Goal: Information Seeking & Learning: Understand process/instructions

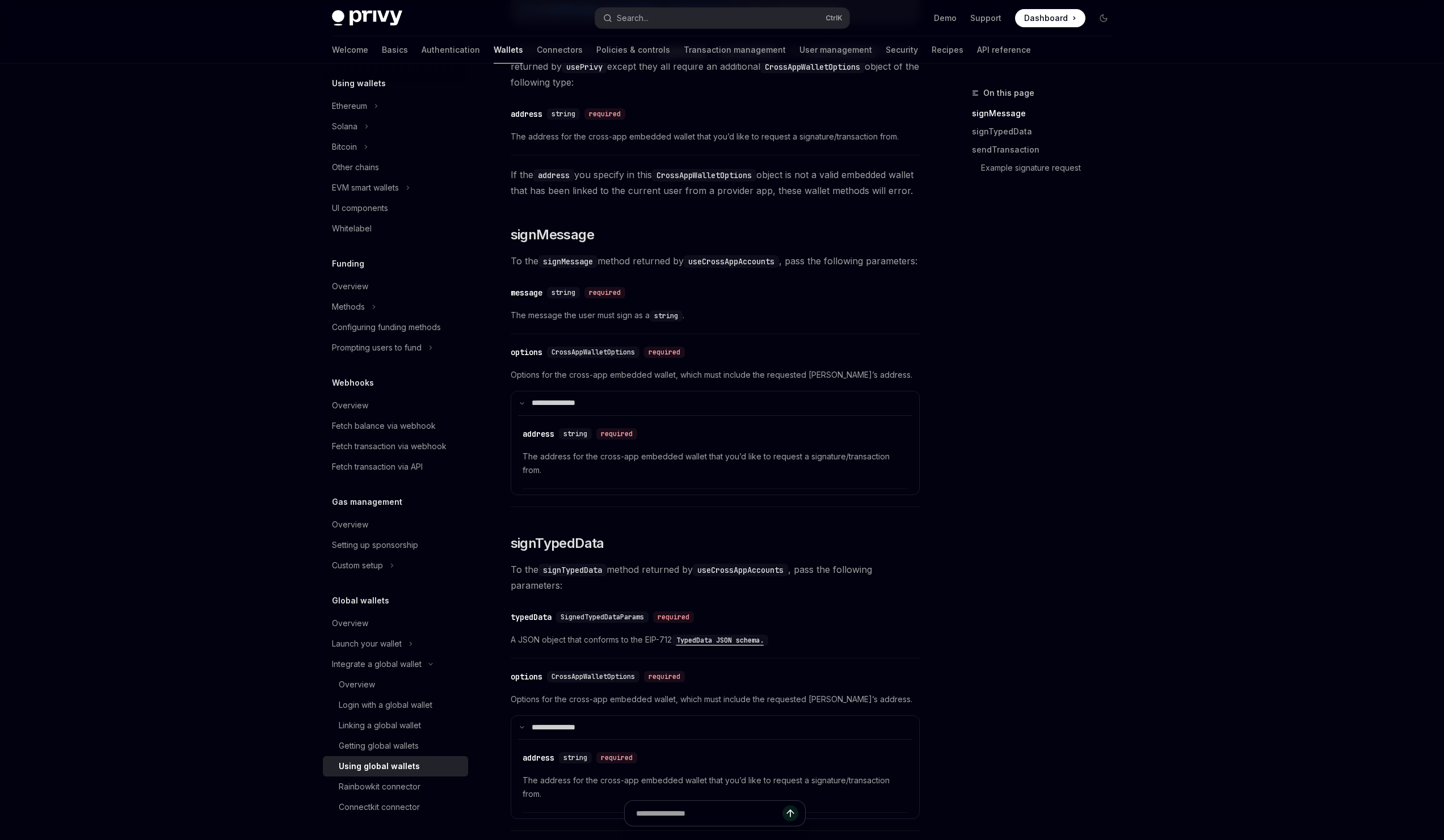
scroll to position [578, 0]
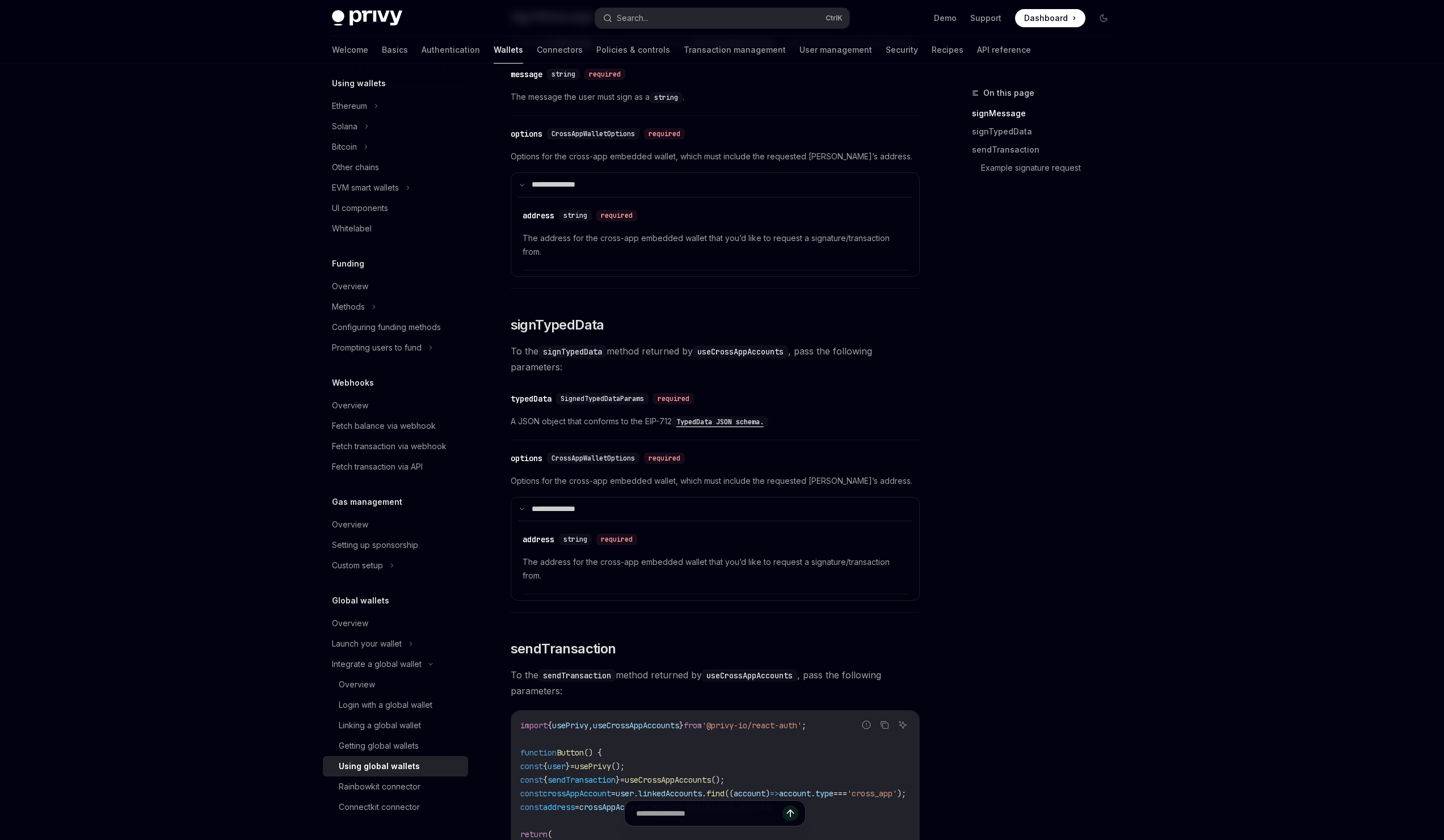
type textarea "*"
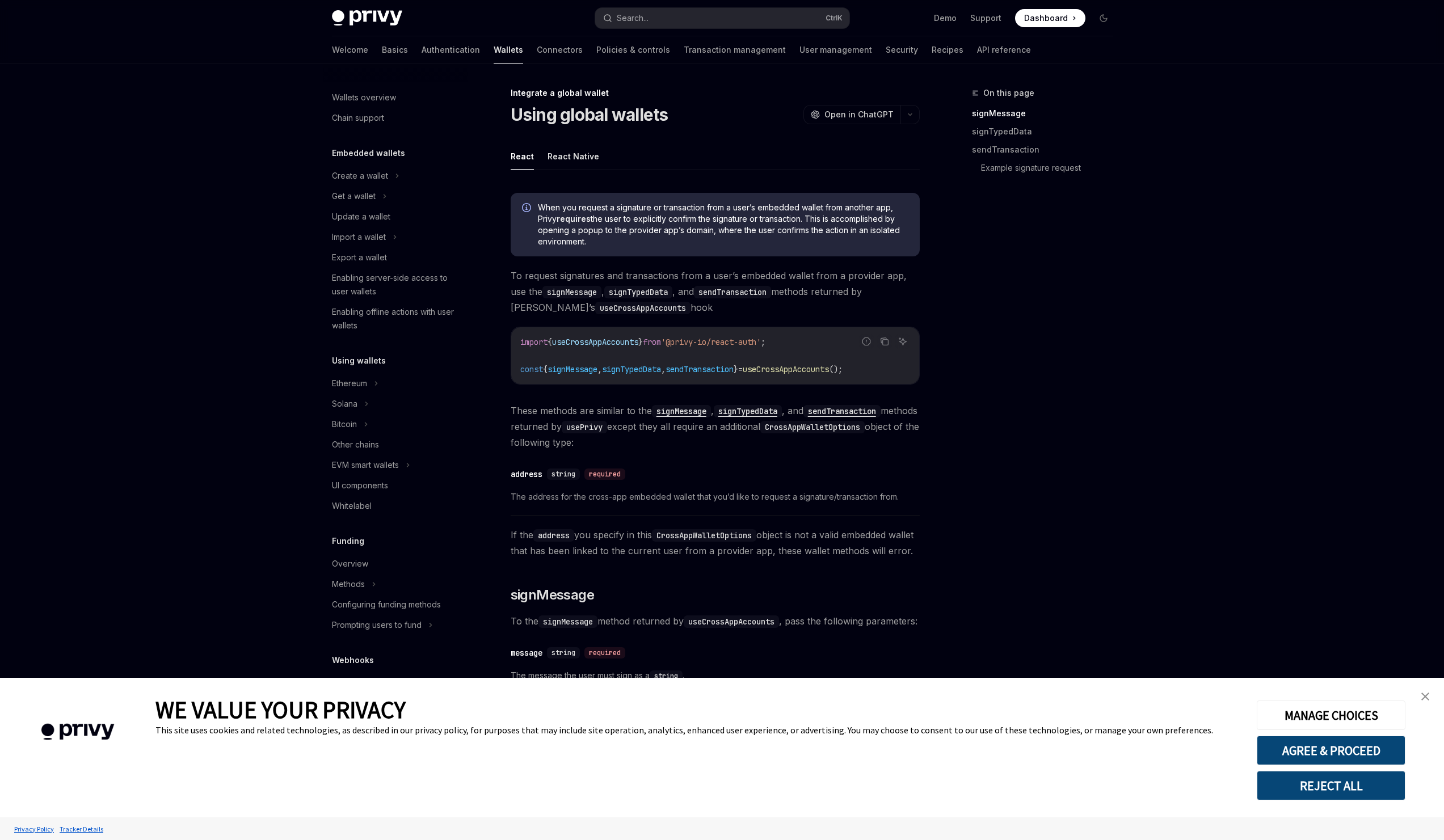
scroll to position [277, 0]
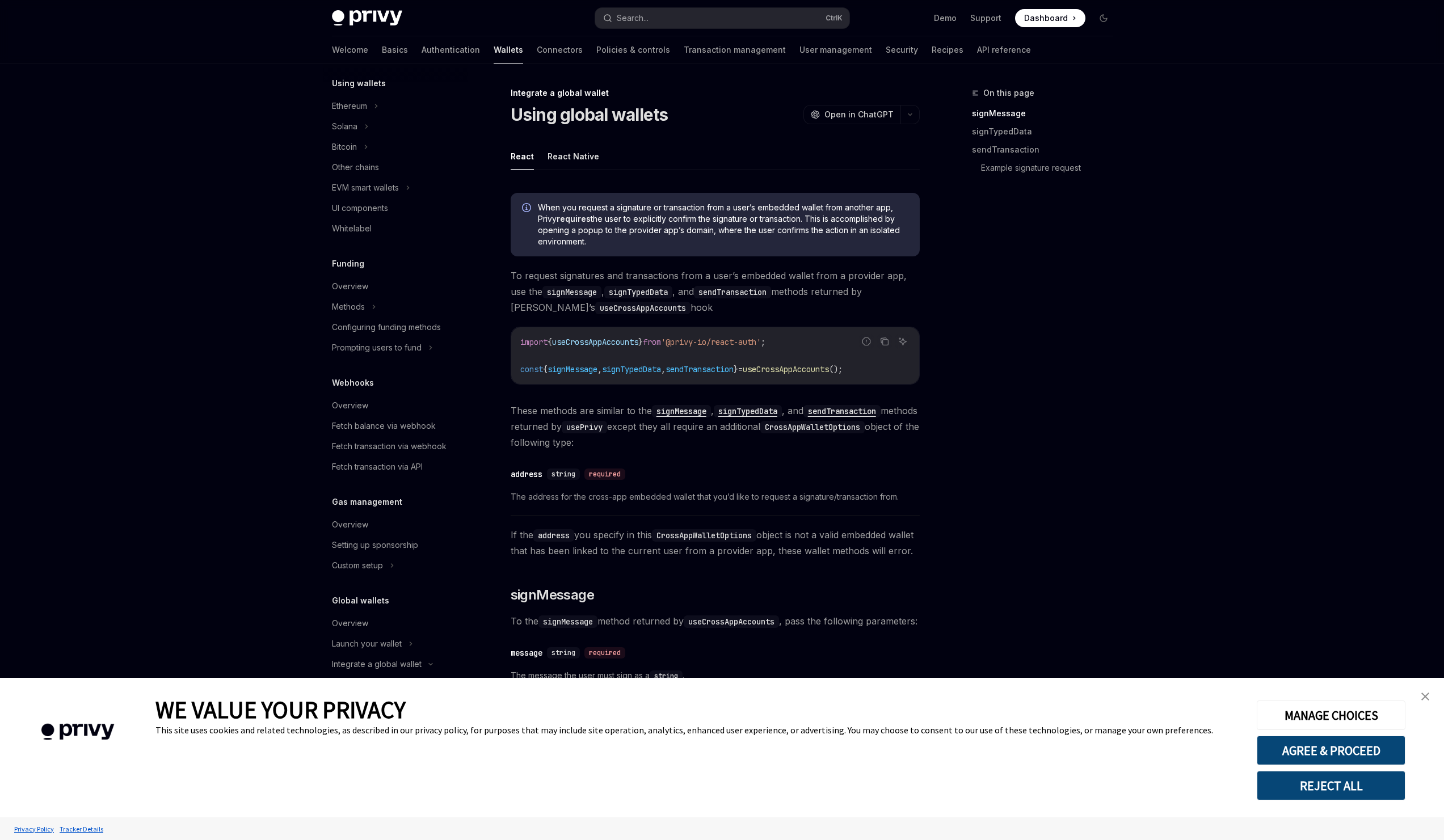
click at [726, 329] on div "import { useCrossAppAccounts } from '@privy-io/react-auth' ; const { signMessag…" at bounding box center [715, 355] width 408 height 57
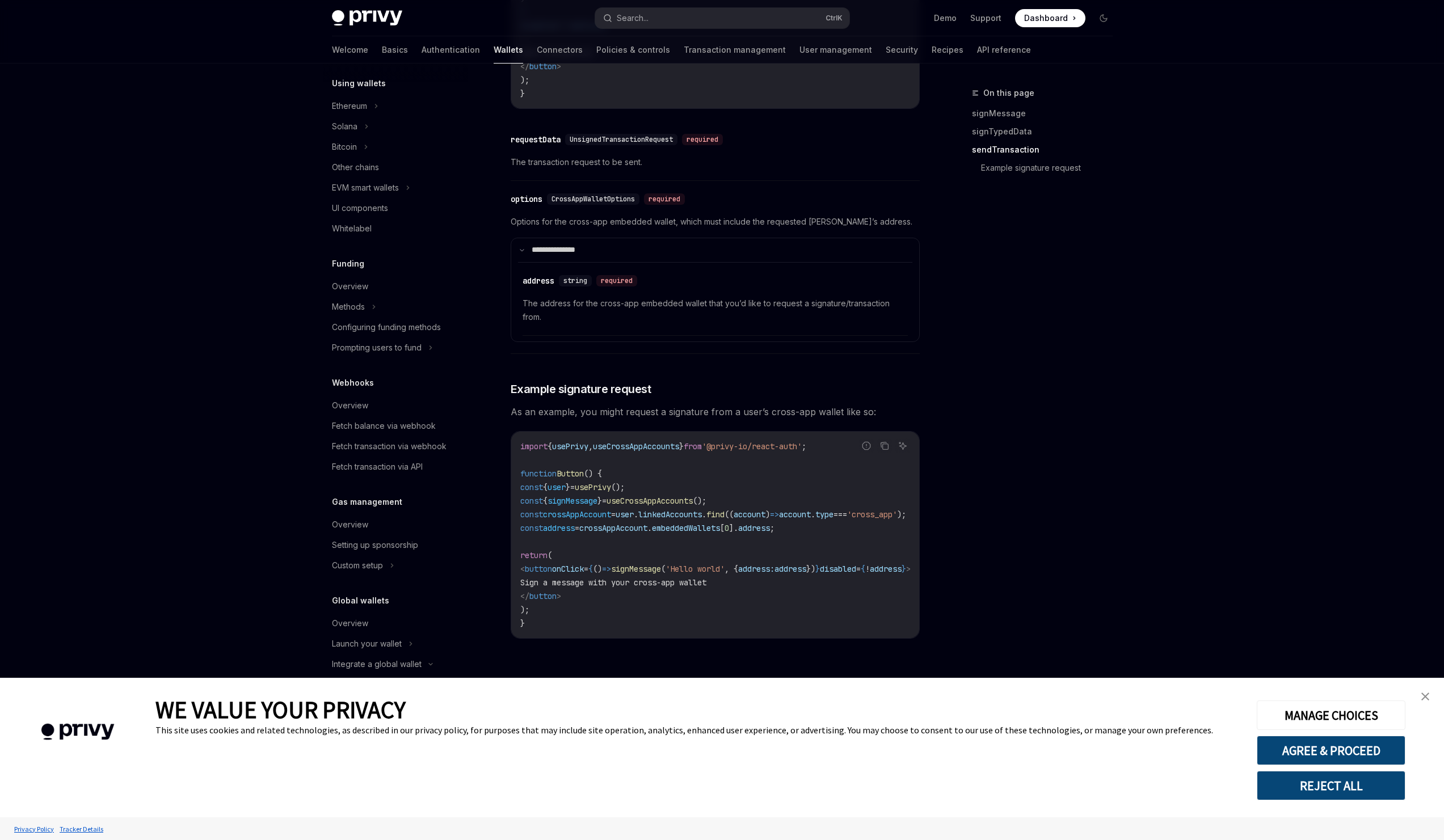
scroll to position [1644, 0]
click at [726, 532] on code "import { usePrivy , useCrossAppAccounts } from '@privy-io/react-auth' ; functio…" at bounding box center [729, 535] width 418 height 191
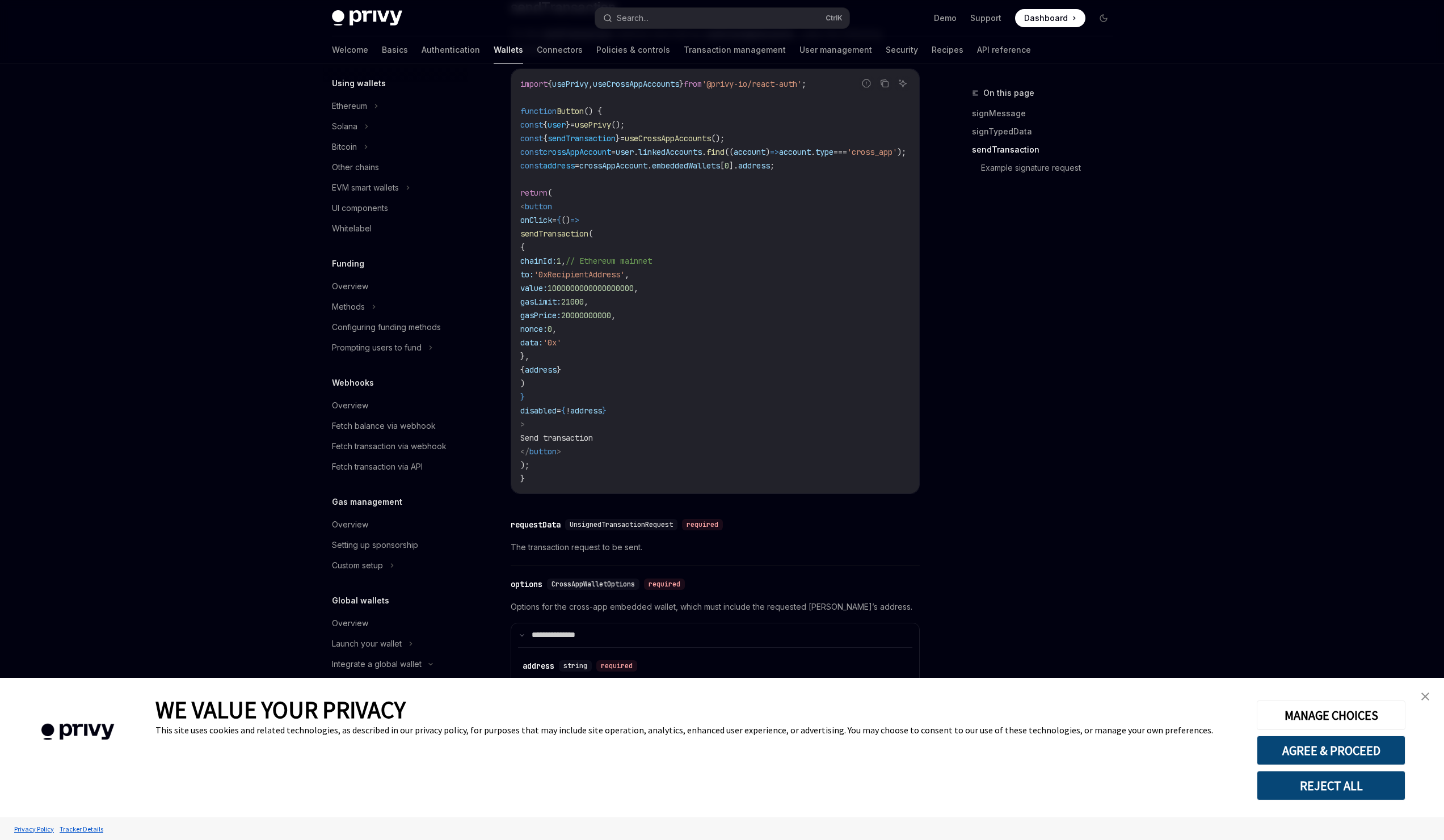
scroll to position [1219, 0]
click at [646, 172] on span "crossAppAccount" at bounding box center [613, 167] width 68 height 10
copy span "crossAppAccount"
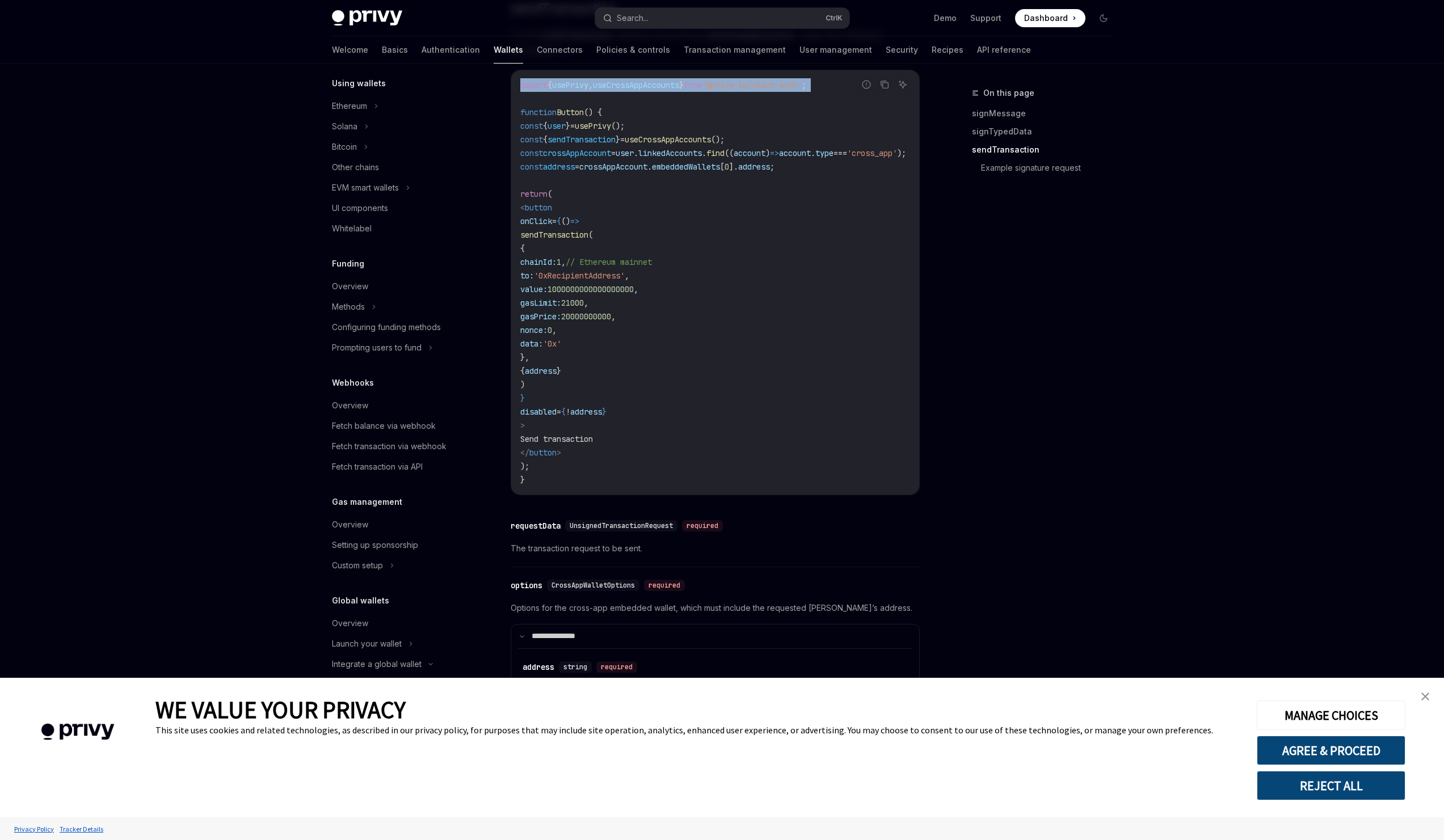
drag, startPoint x: 519, startPoint y: 115, endPoint x: 527, endPoint y: 128, distance: 15.3
click at [527, 128] on div "import { usePrivy , useCrossAppAccounts } from '@privy-io/react-auth' ; functio…" at bounding box center [715, 282] width 408 height 424
copy code "import { usePrivy , useCrossAppAccounts } from '@privy-io/react-auth' ;"
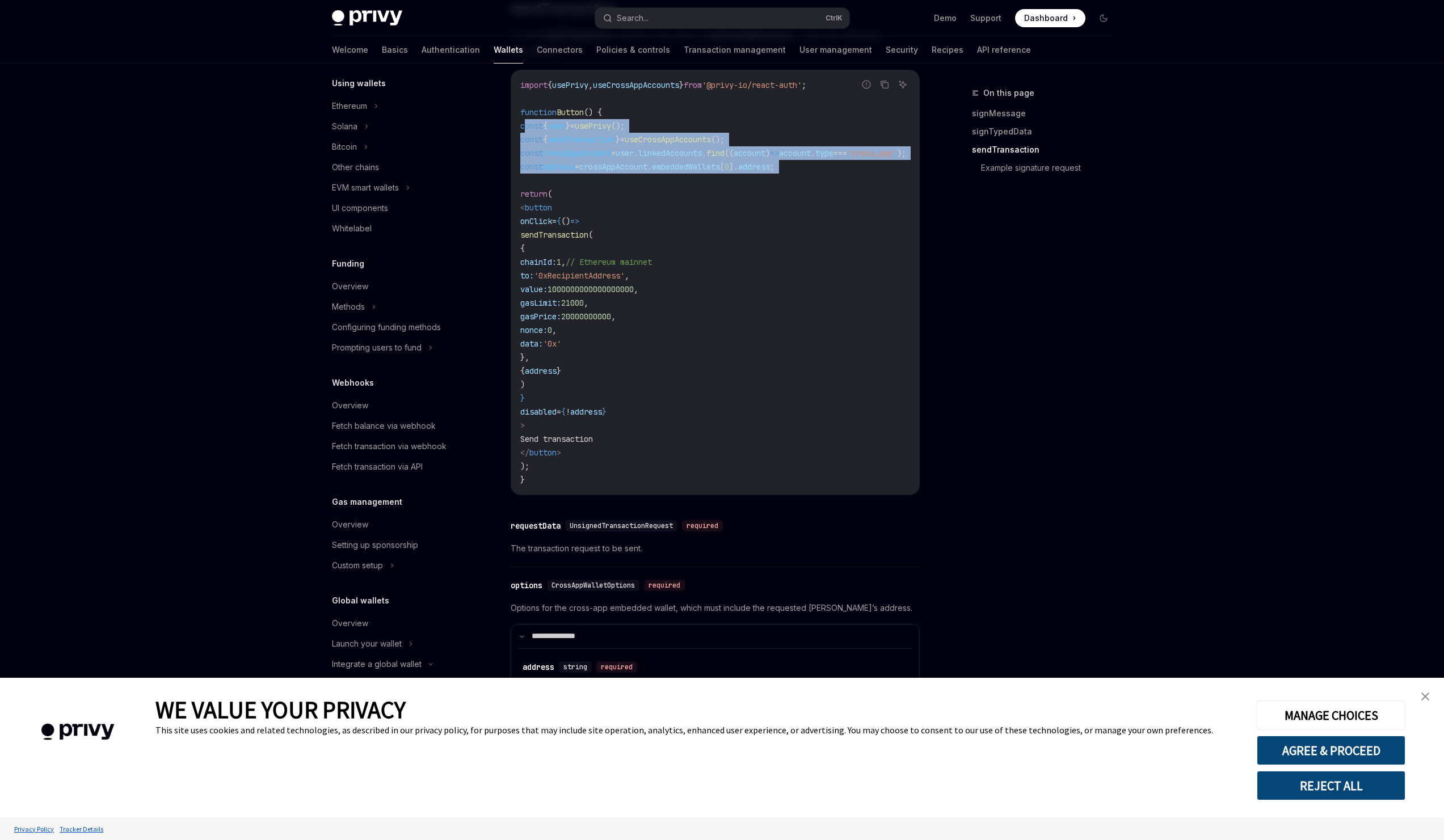
drag, startPoint x: 523, startPoint y: 159, endPoint x: 533, endPoint y: 209, distance: 51.0
click at [533, 209] on code "import { usePrivy , useCrossAppAccounts } from '@privy-io/react-auth' ; functio…" at bounding box center [727, 282] width 413 height 409
copy code "const { user } = usePrivy (); const { sendTransaction } = useCrossAppAccounts (…"
